Goal: Task Accomplishment & Management: Manage account settings

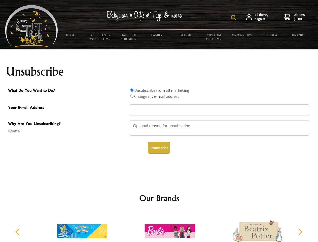
click at [234, 17] on img at bounding box center [233, 17] width 5 height 5
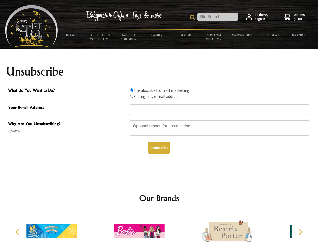
click at [159, 120] on div at bounding box center [219, 129] width 181 height 18
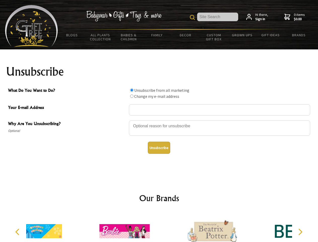
click at [132, 90] on input "What Do You Want to Do?" at bounding box center [131, 89] width 3 height 3
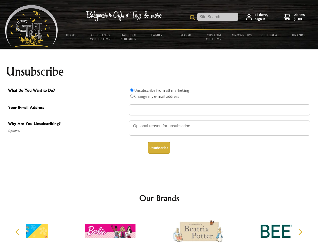
click at [132, 96] on input "What Do You Want to Do?" at bounding box center [131, 95] width 3 height 3
radio input "true"
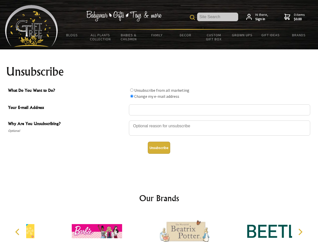
click at [159, 147] on button "Unsubscribe" at bounding box center [159, 147] width 22 height 12
click at [18, 232] on icon "Previous" at bounding box center [18, 231] width 7 height 7
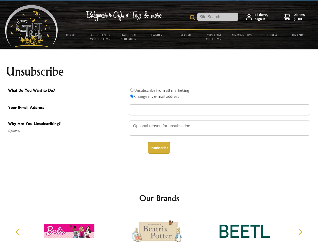
click at [300, 232] on icon "Next" at bounding box center [299, 231] width 7 height 7
